Goal: Transaction & Acquisition: Book appointment/travel/reservation

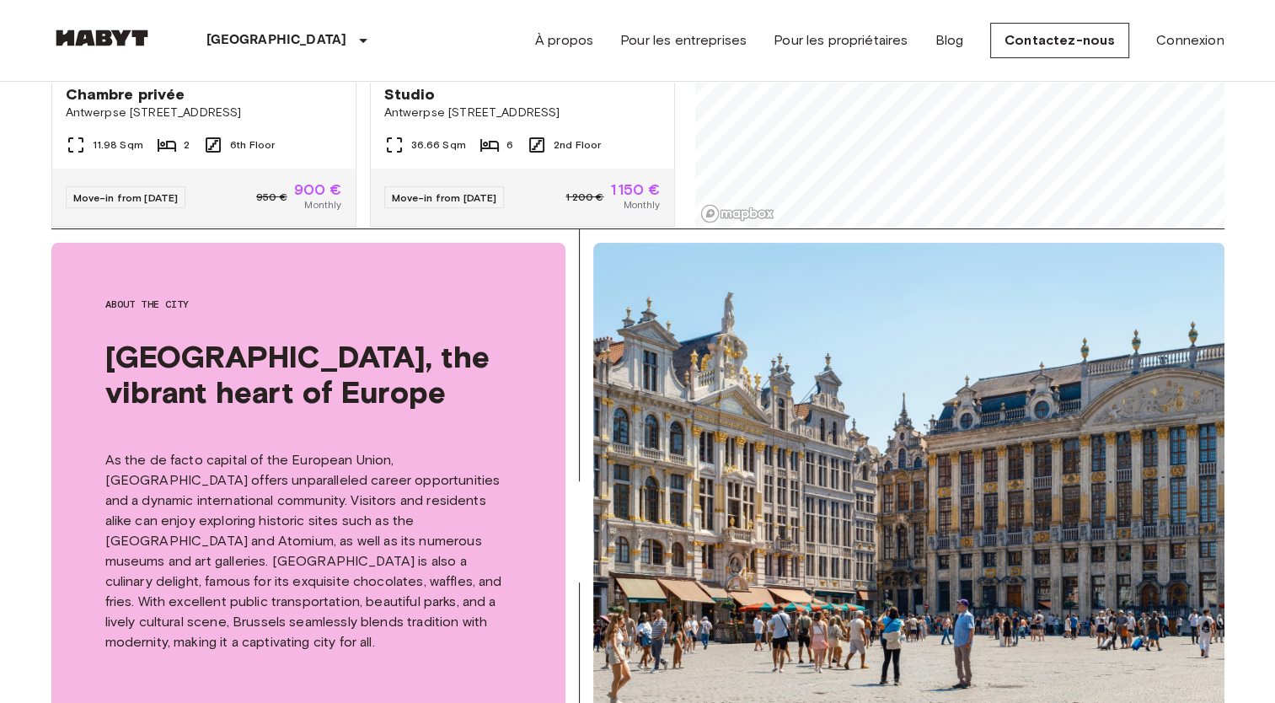
scroll to position [270, 0]
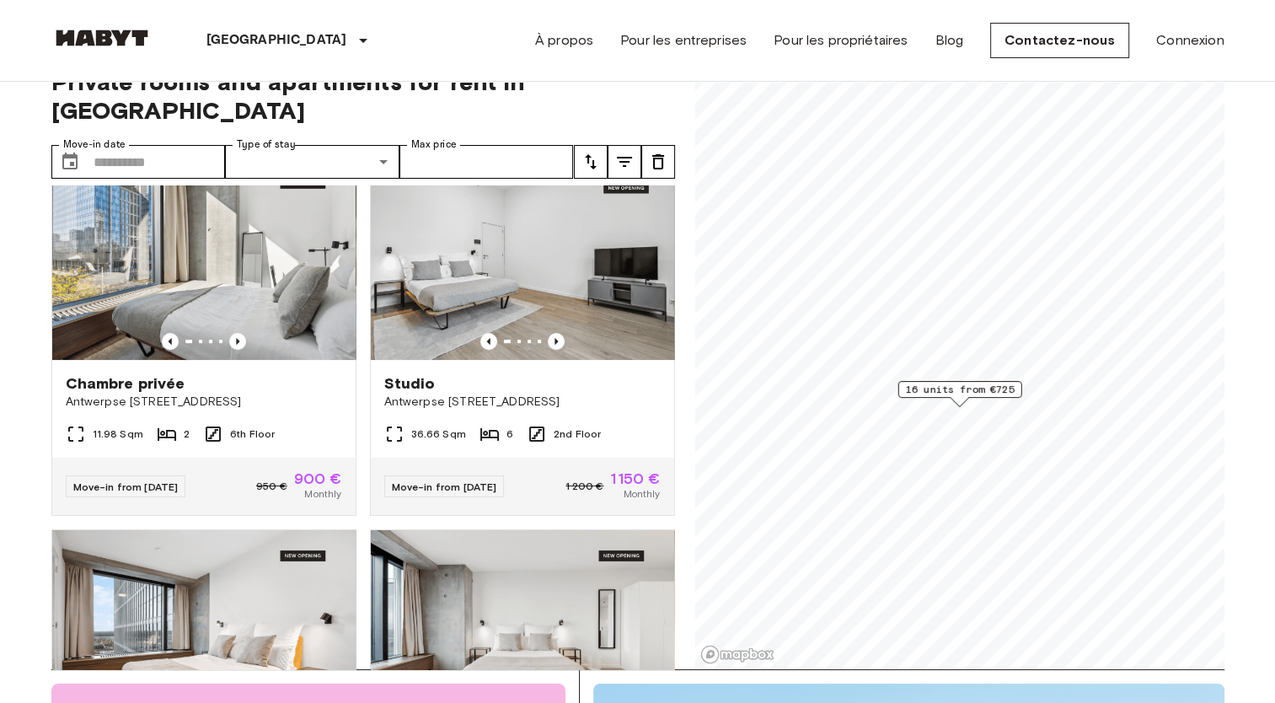
scroll to position [374, 0]
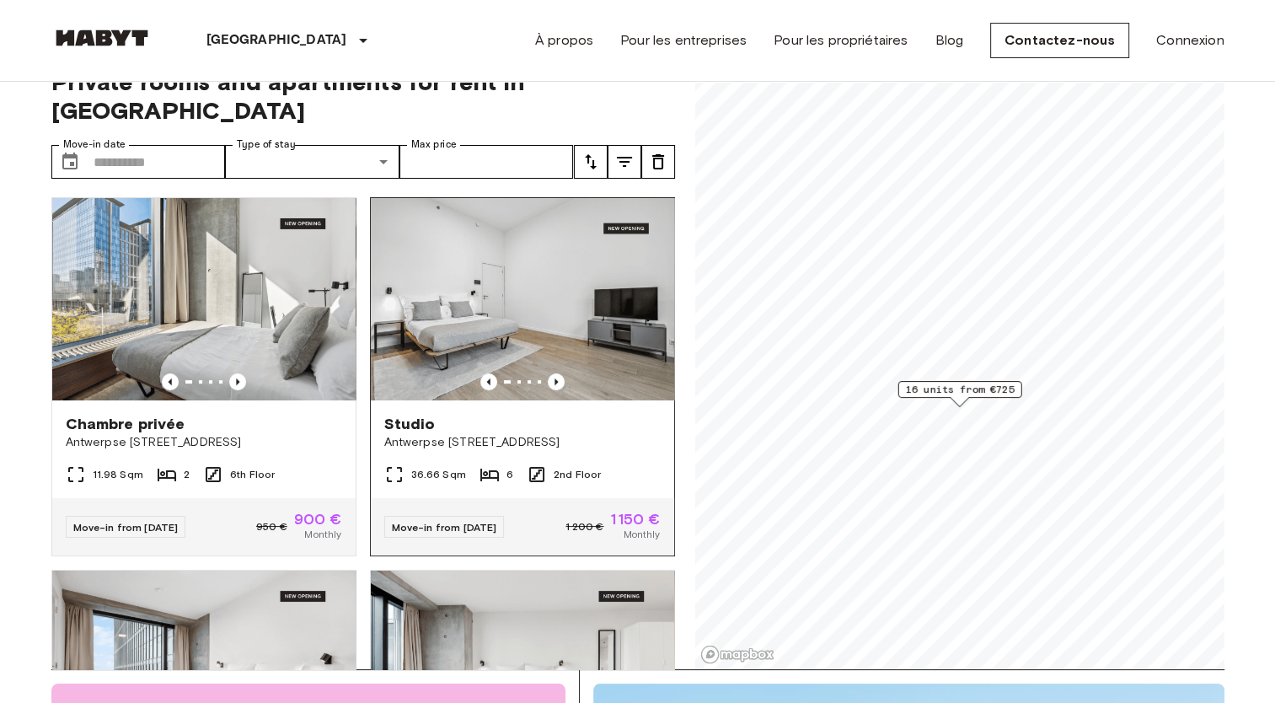
click at [599, 264] on img at bounding box center [522, 299] width 303 height 202
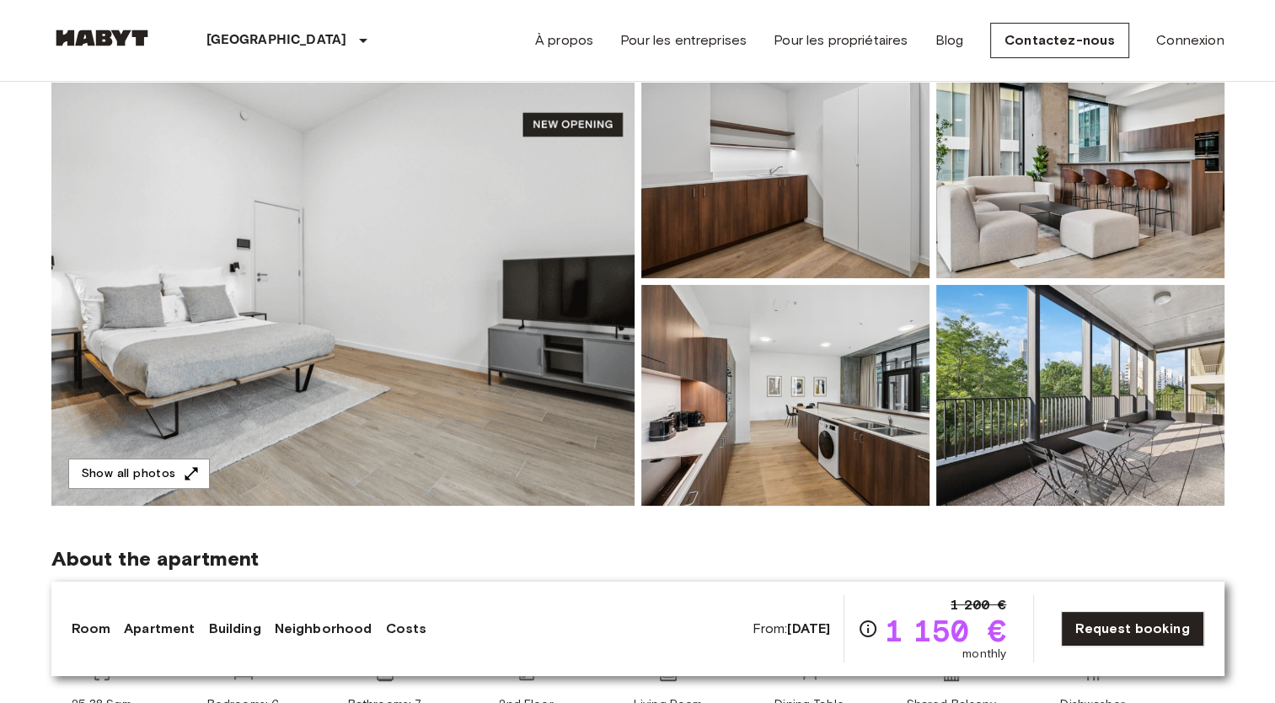
scroll to position [175, 0]
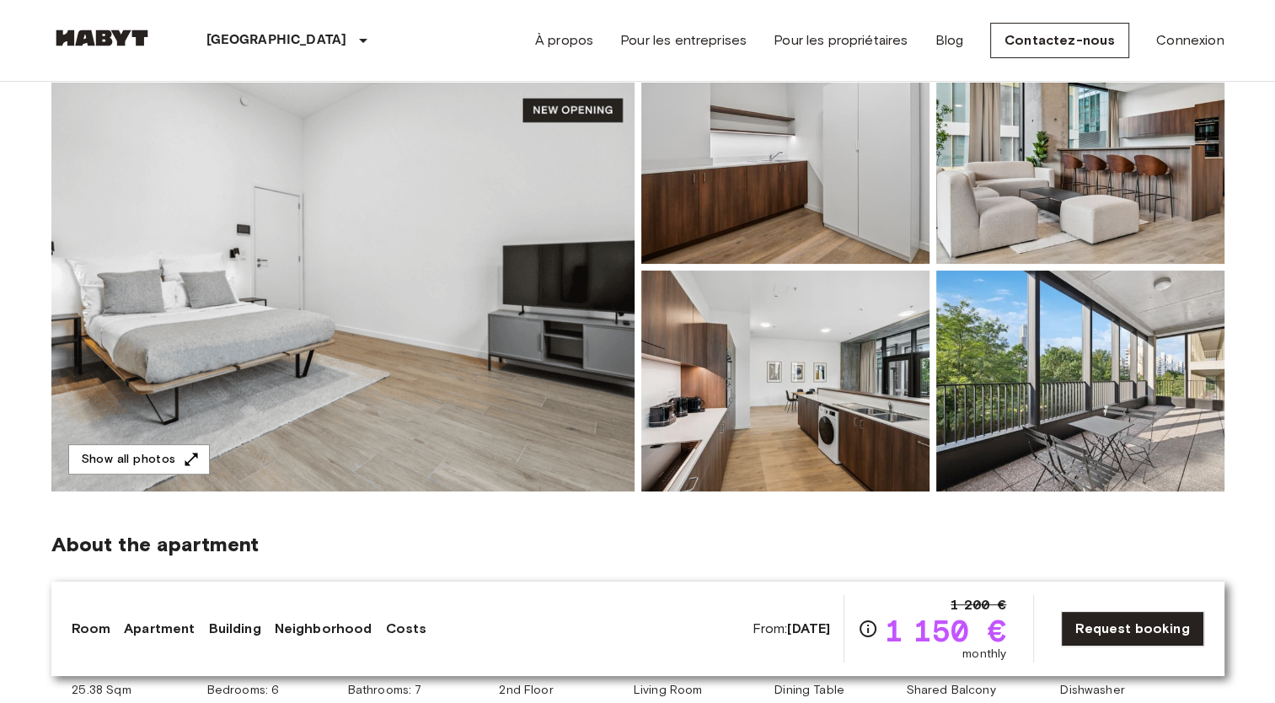
click at [866, 136] on img at bounding box center [785, 153] width 288 height 221
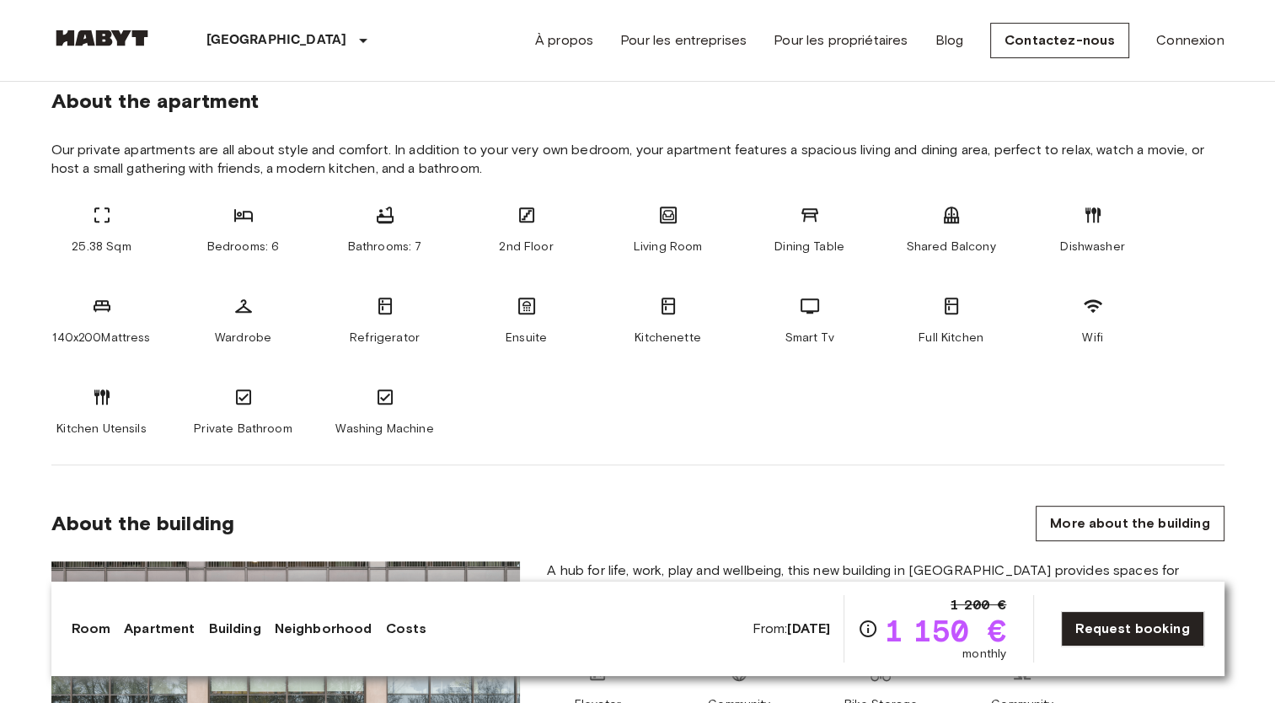
scroll to position [0, 0]
